Goal: Information Seeking & Learning: Compare options

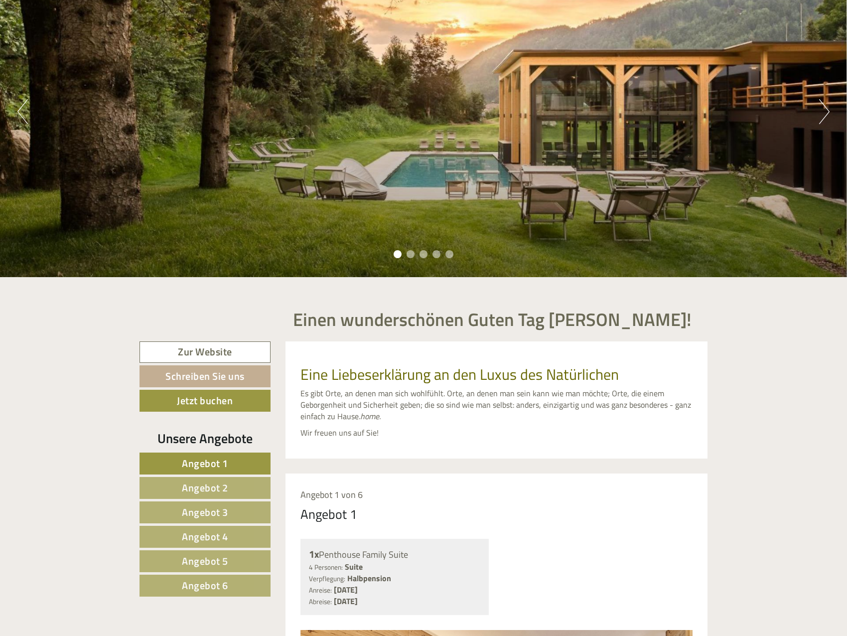
scroll to position [199, 0]
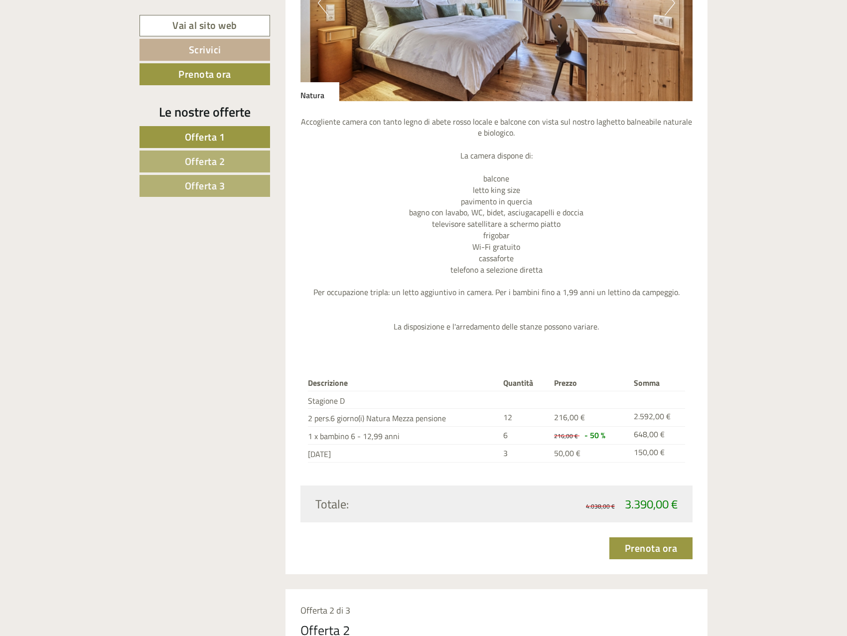
click at [193, 163] on span "Offerta 2" at bounding box center [205, 160] width 40 height 15
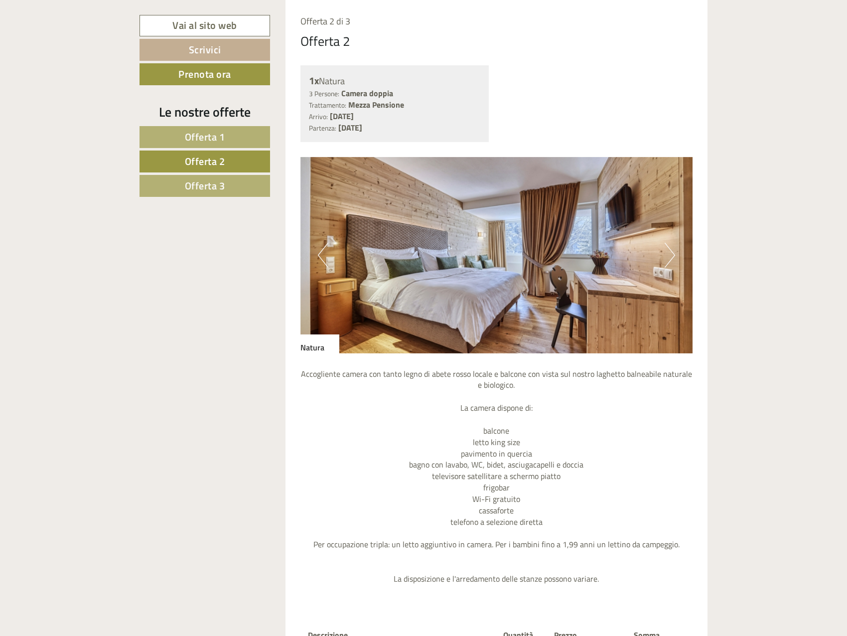
click at [201, 178] on span "Offerta 3" at bounding box center [205, 185] width 40 height 15
click at [212, 161] on span "Offerta 2" at bounding box center [205, 160] width 40 height 15
click at [213, 146] on link "Offerta 1" at bounding box center [205, 137] width 131 height 22
click at [201, 190] on span "Offerta 3" at bounding box center [205, 185] width 40 height 15
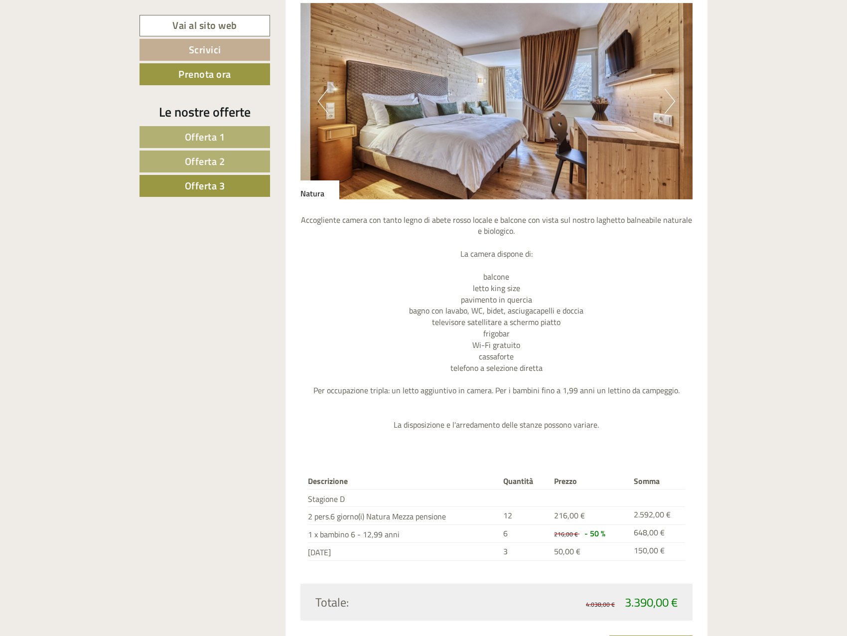
scroll to position [1043, 0]
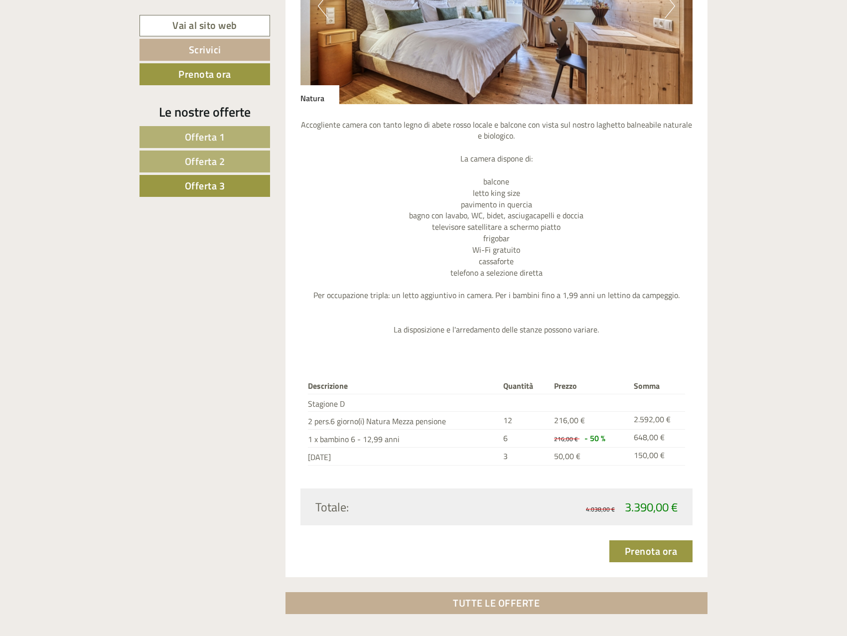
click at [204, 161] on span "Offerta 2" at bounding box center [205, 160] width 40 height 15
click at [207, 136] on span "Offerta 1" at bounding box center [205, 136] width 40 height 15
